Goal: Information Seeking & Learning: Find specific fact

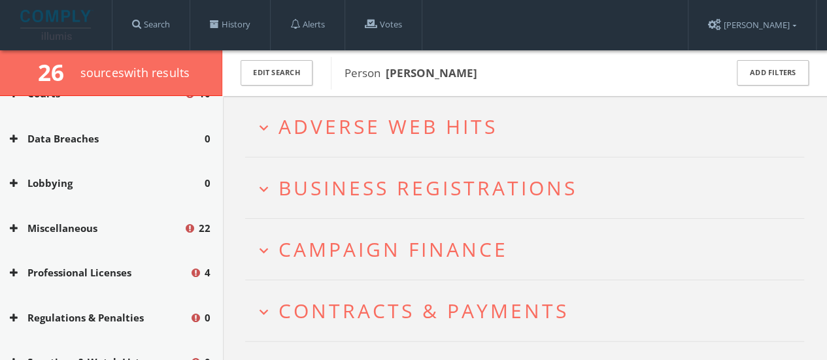
scroll to position [412, 0]
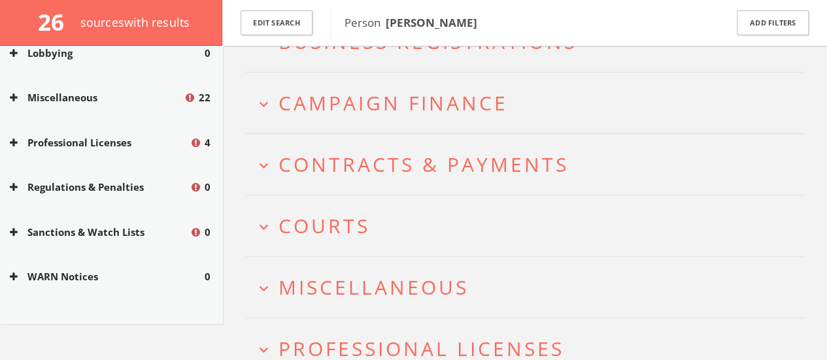
click at [289, 218] on span "Courts" at bounding box center [323, 225] width 91 height 27
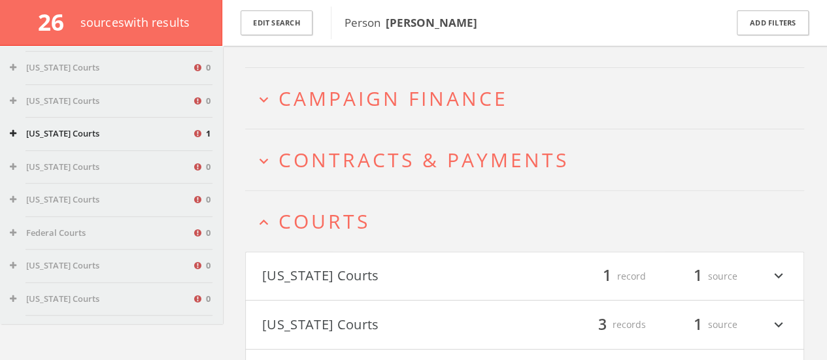
scroll to position [1308, 0]
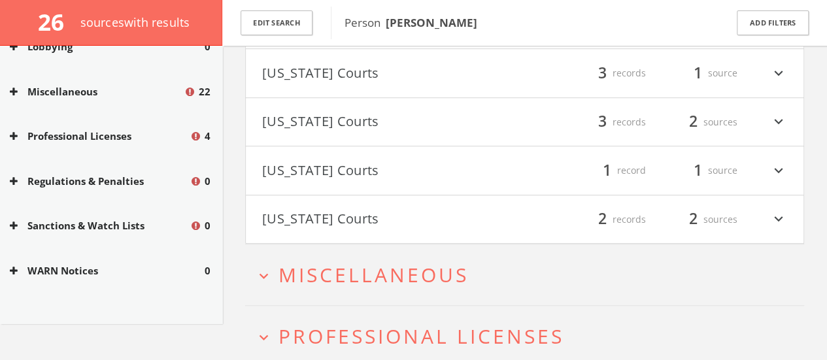
click at [280, 211] on button "[US_STATE] Courts" at bounding box center [393, 219] width 263 height 22
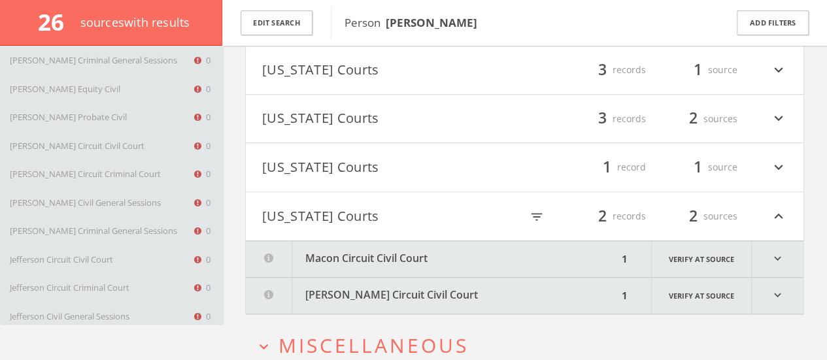
scroll to position [3353, 0]
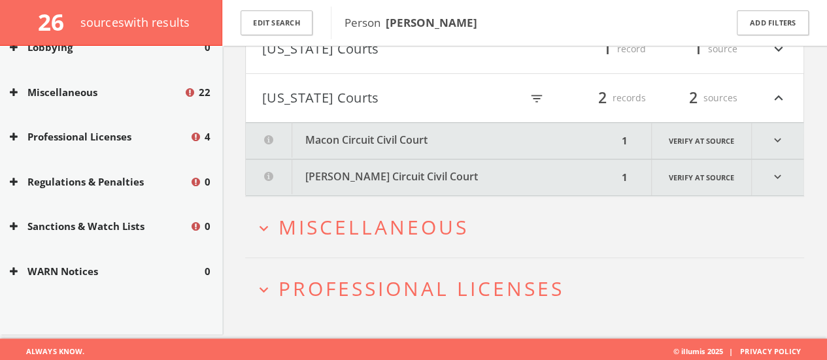
click at [376, 181] on button "[PERSON_NAME] Circuit Civil Court" at bounding box center [432, 177] width 372 height 36
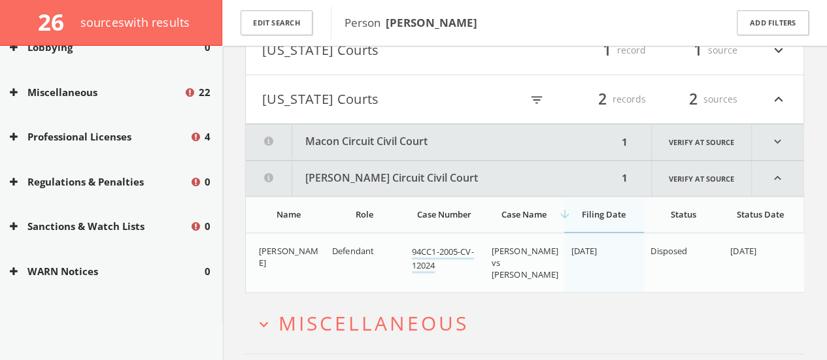
click at [338, 150] on button "Macon Circuit Civil Court" at bounding box center [432, 142] width 372 height 36
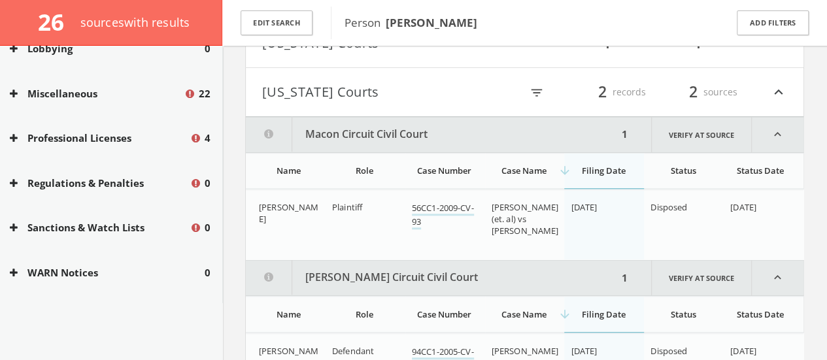
scroll to position [538, 0]
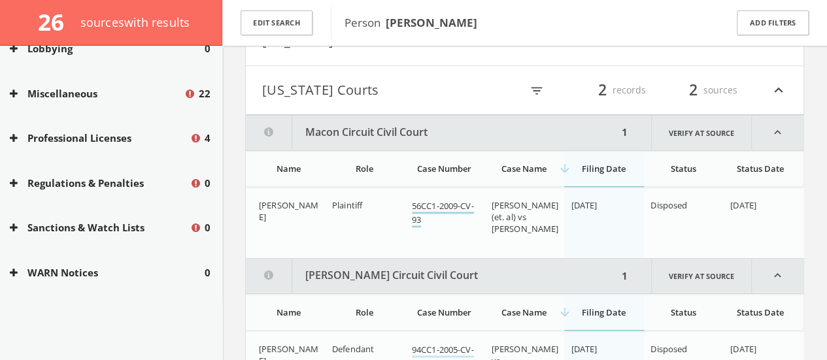
click at [422, 201] on link "56CC1-2009-CV-93" at bounding box center [443, 213] width 62 height 27
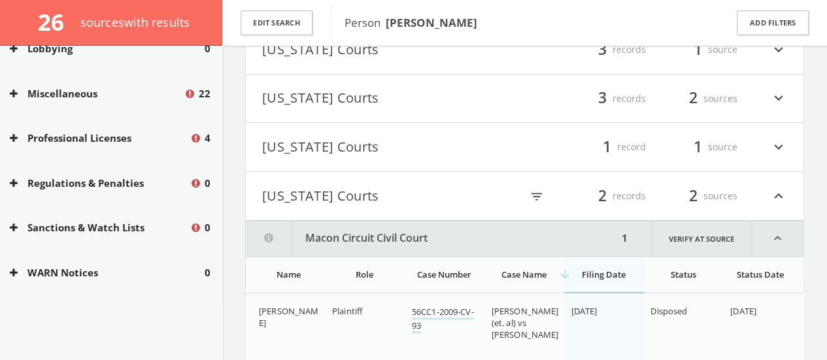
click at [337, 140] on button "[US_STATE] Courts" at bounding box center [393, 147] width 263 height 22
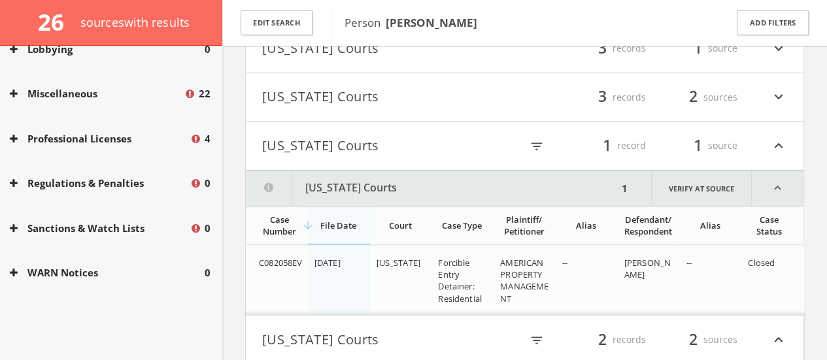
scroll to position [433, 0]
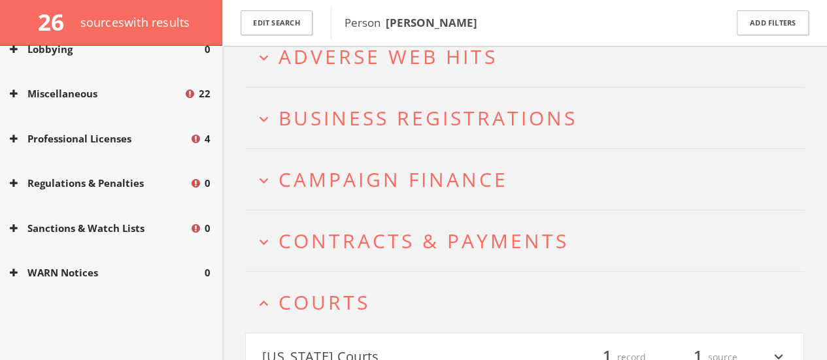
click at [250, 165] on h2 "expand_more Campaign Finance" at bounding box center [524, 179] width 559 height 61
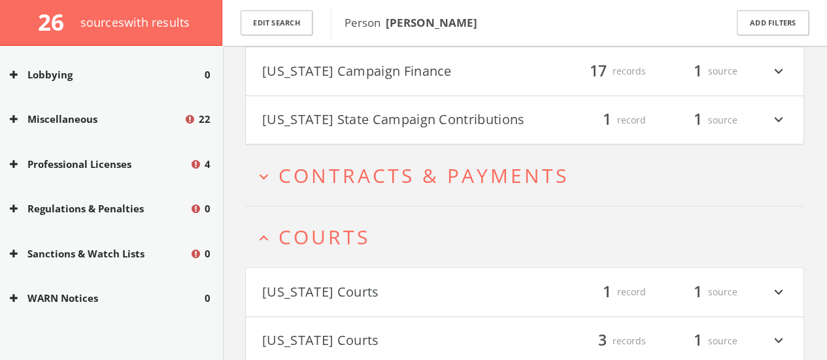
scroll to position [484, 0]
click at [269, 130] on h4 "[US_STATE] State Campaign Contributions filter_list 1 record 1 source expand_mo…" at bounding box center [524, 119] width 557 height 48
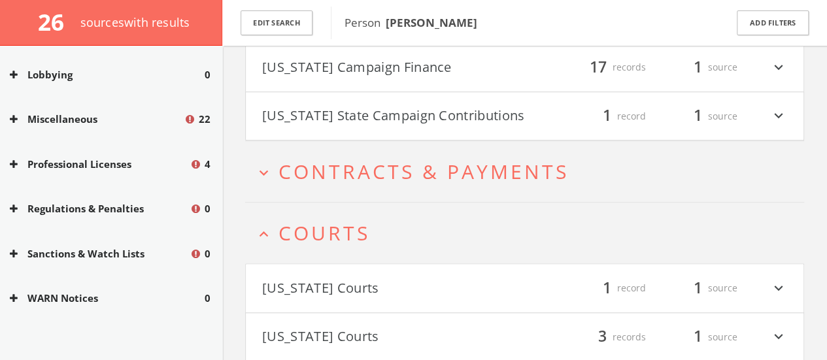
scroll to position [5180, 0]
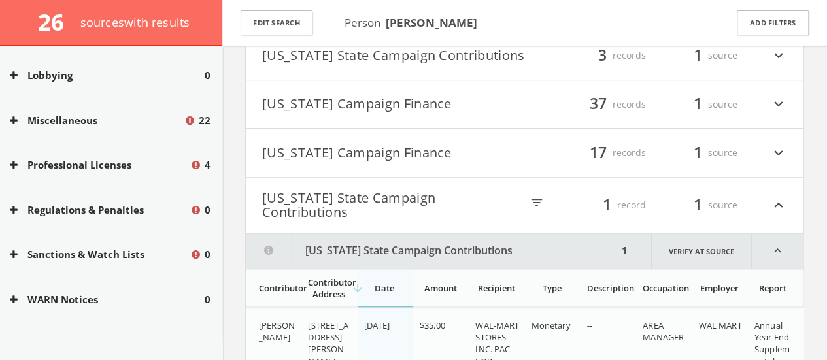
click at [283, 149] on button "[US_STATE] Campaign Finance" at bounding box center [393, 153] width 263 height 22
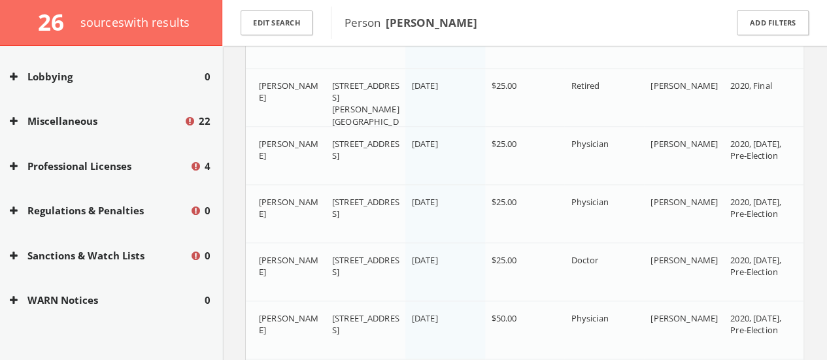
scroll to position [440, 0]
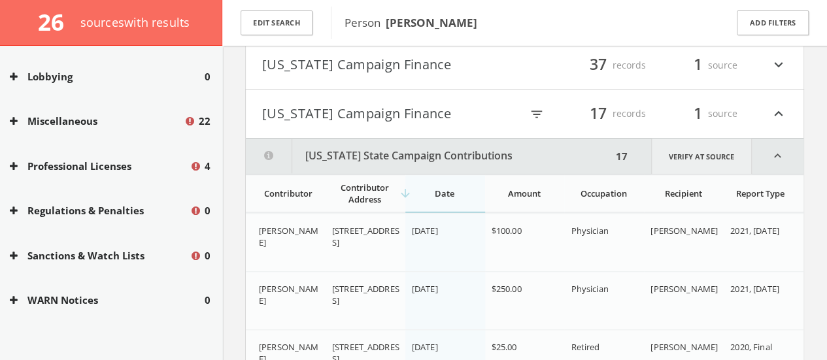
click at [699, 151] on link "Verify at source" at bounding box center [701, 156] width 101 height 35
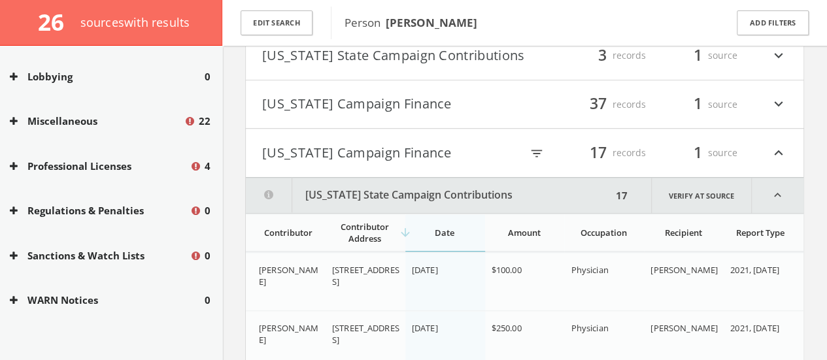
click at [403, 93] on button "[US_STATE] Campaign Finance" at bounding box center [393, 104] width 263 height 22
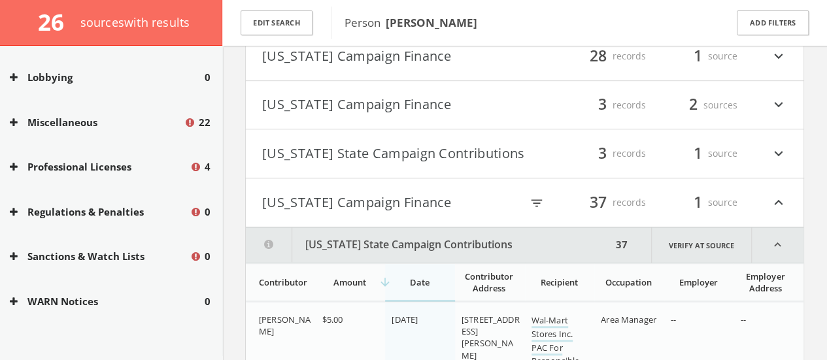
scroll to position [261, 0]
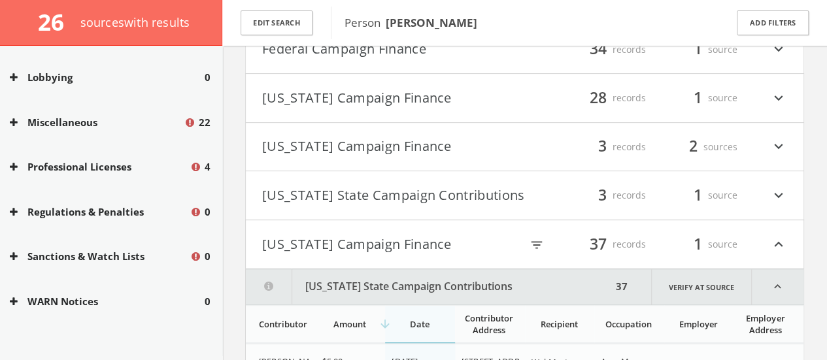
click at [310, 209] on h4 "[US_STATE] State Campaign Contributions filter_list 3 records 1 source expand_m…" at bounding box center [524, 195] width 557 height 48
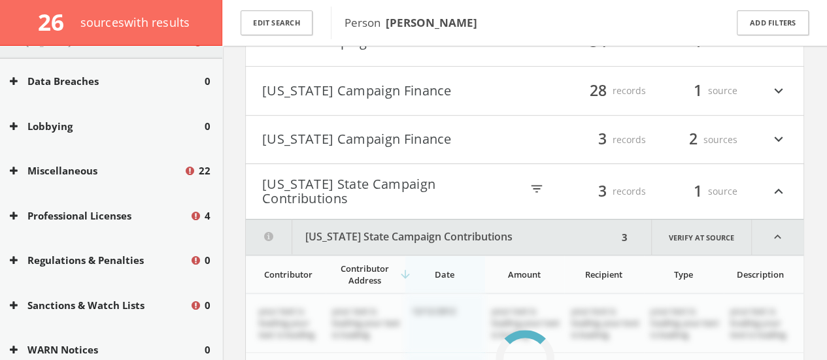
scroll to position [5380, 0]
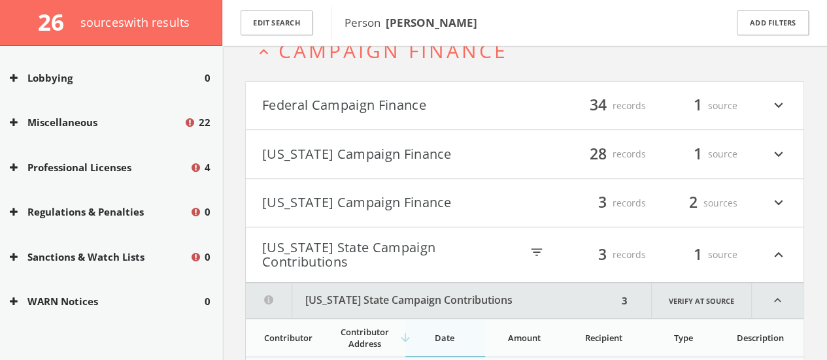
click at [305, 176] on h4 "[US_STATE] Campaign Finance filter_list 28 records 1 source expand_more" at bounding box center [524, 154] width 557 height 48
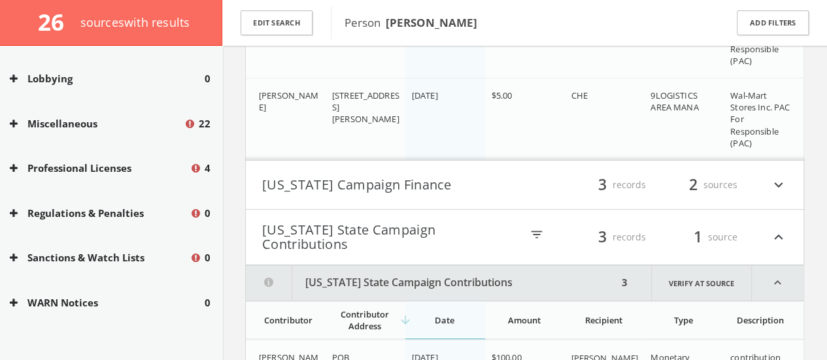
scroll to position [2631, 0]
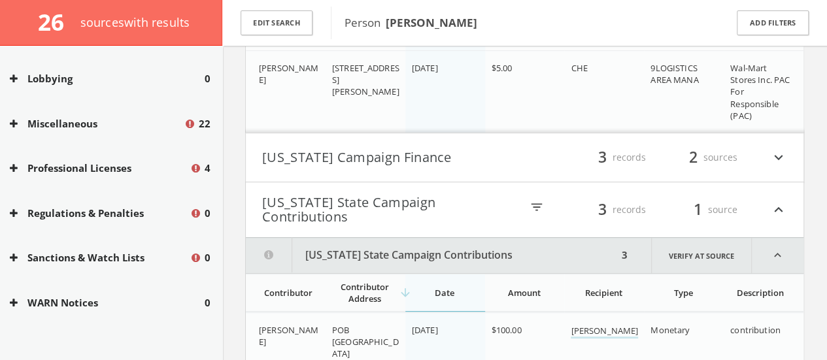
click at [295, 156] on button "[US_STATE] Campaign Finance" at bounding box center [393, 157] width 263 height 22
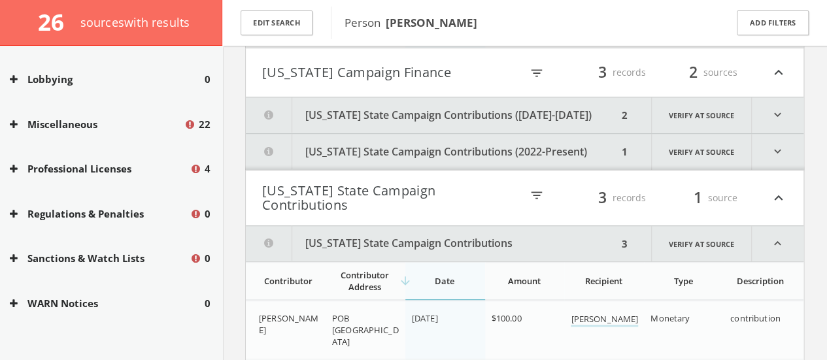
click at [331, 144] on button "[US_STATE] State Campaign Contributions (2022-Present)" at bounding box center [432, 152] width 372 height 36
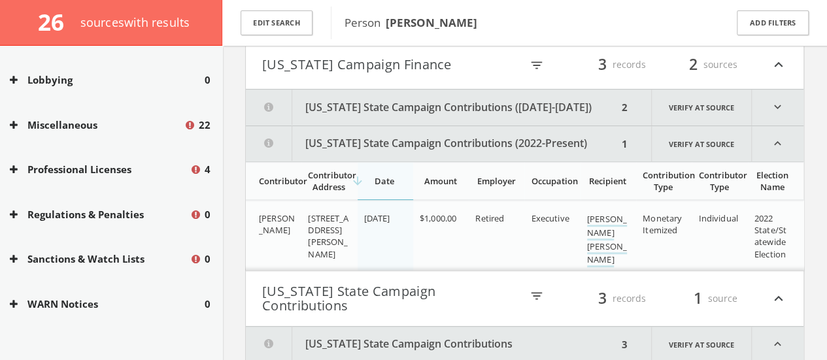
click at [346, 110] on button "[US_STATE] State Campaign Contributions ([DATE]-[DATE])" at bounding box center [432, 108] width 372 height 36
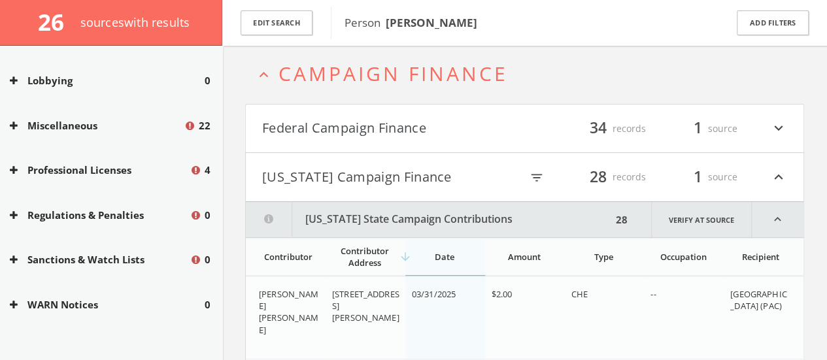
scroll to position [0, 0]
